Goal: Information Seeking & Learning: Learn about a topic

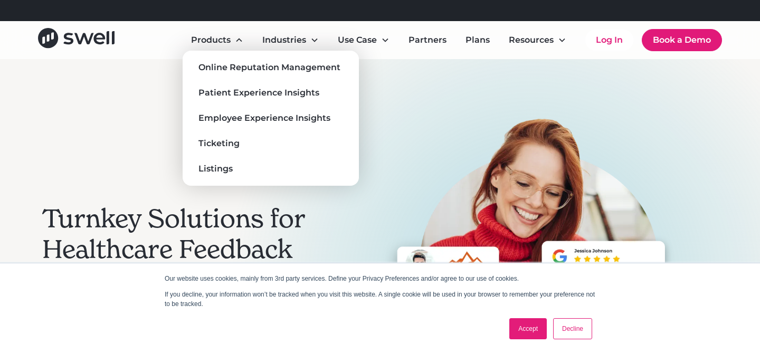
click at [233, 77] on div "Online Reputation Management Patient Experience Insights Employee Experience In…" at bounding box center [270, 118] width 159 height 118
click at [233, 74] on link "Online Reputation Management" at bounding box center [270, 67] width 159 height 17
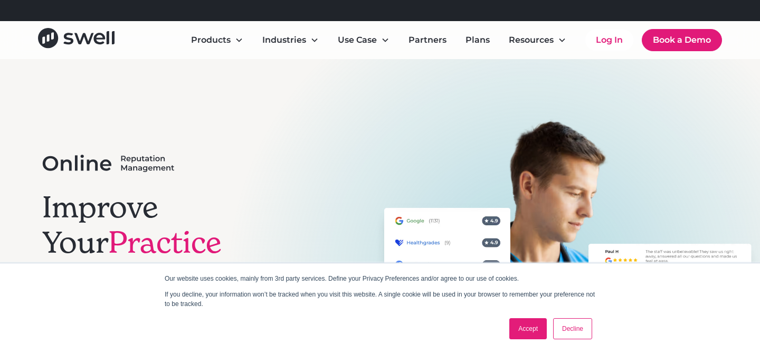
click at [531, 335] on link "Accept" at bounding box center [528, 328] width 37 height 21
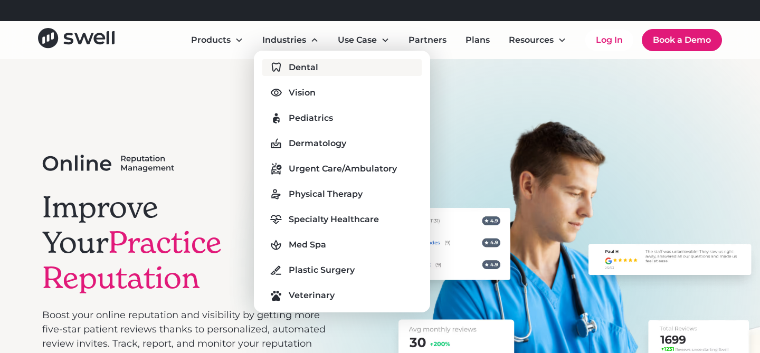
click at [299, 68] on div "Dental" at bounding box center [304, 67] width 30 height 13
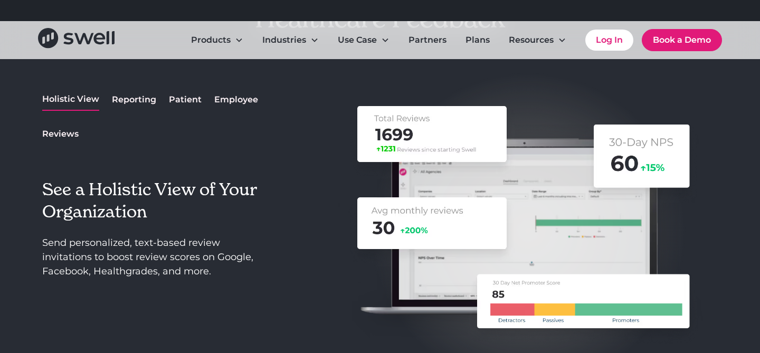
scroll to position [1402, 0]
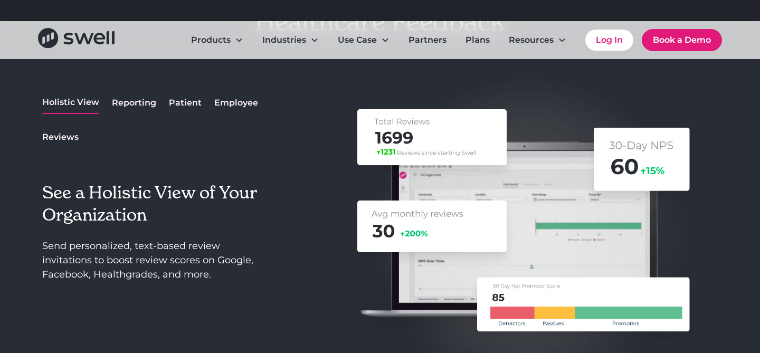
click at [133, 100] on div "Reporting" at bounding box center [134, 103] width 44 height 13
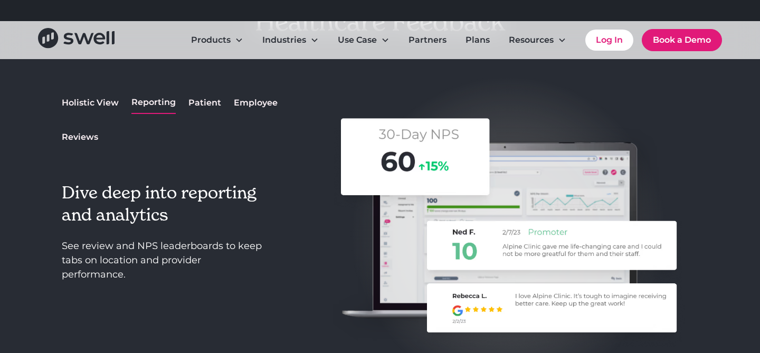
click at [194, 100] on div "Patient" at bounding box center [205, 103] width 33 height 13
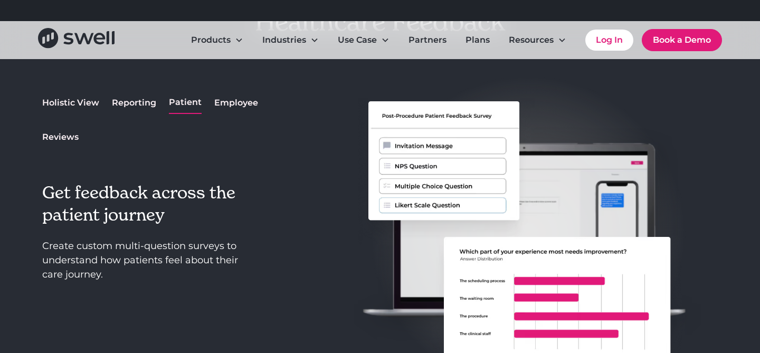
click at [229, 103] on div "Employee" at bounding box center [236, 103] width 44 height 13
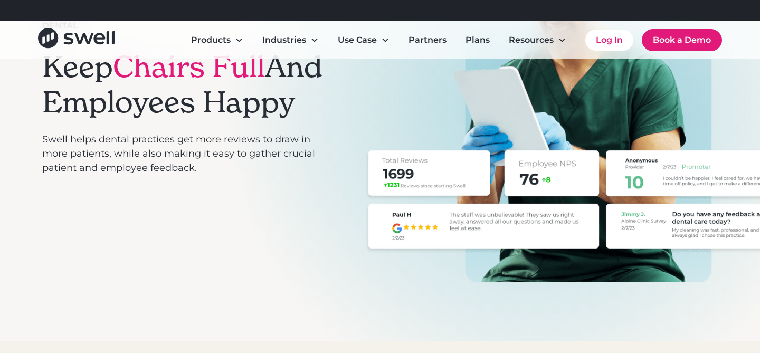
scroll to position [97, 0]
